Goal: Information Seeking & Learning: Learn about a topic

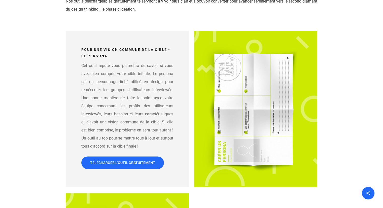
scroll to position [630, 0]
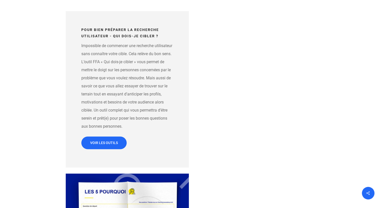
scroll to position [579, 0]
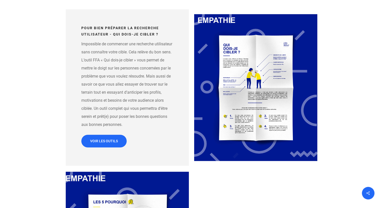
click at [261, 57] on img at bounding box center [255, 87] width 123 height 147
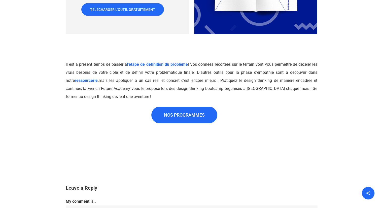
scroll to position [1083, 0]
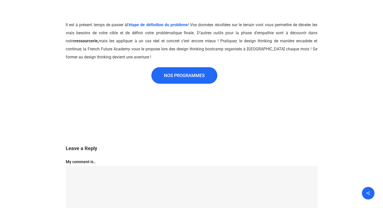
click at [80, 40] on link "ressourcerie" at bounding box center [86, 41] width 23 height 5
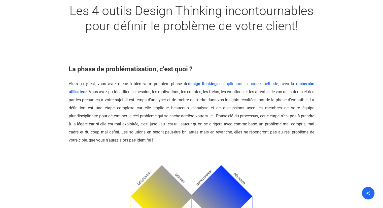
scroll to position [76, 0]
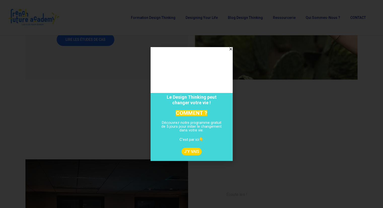
scroll to position [562, 0]
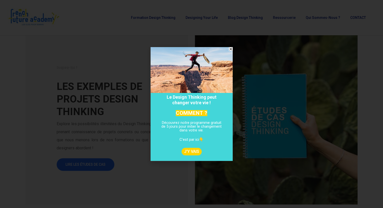
click at [230, 48] on icon "Close" at bounding box center [231, 49] width 4 height 4
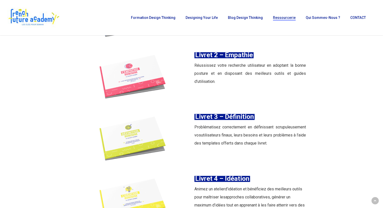
scroll to position [604, 0]
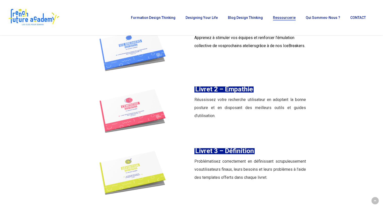
click at [211, 90] on span "Livret 2 – Empathie" at bounding box center [224, 89] width 58 height 8
click at [202, 108] on span "Réussissez votre recherche utilisateur en adoptant la bonne posture et en dispo…" at bounding box center [250, 107] width 112 height 21
click at [122, 107] on img at bounding box center [133, 113] width 112 height 56
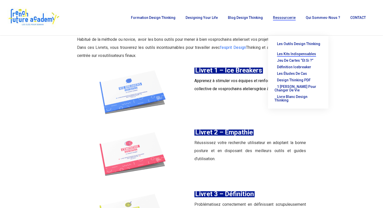
scroll to position [554, 0]
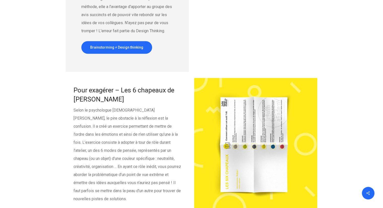
scroll to position [781, 0]
